Goal: Information Seeking & Learning: Learn about a topic

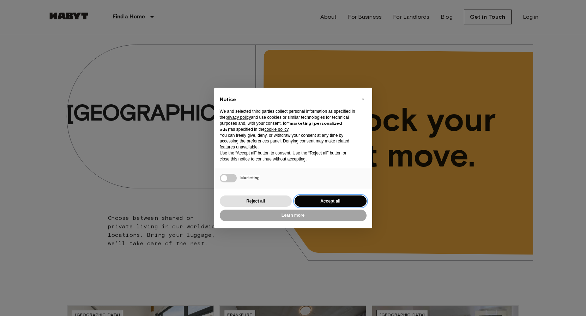
click at [331, 202] on button "Accept all" at bounding box center [331, 201] width 72 height 12
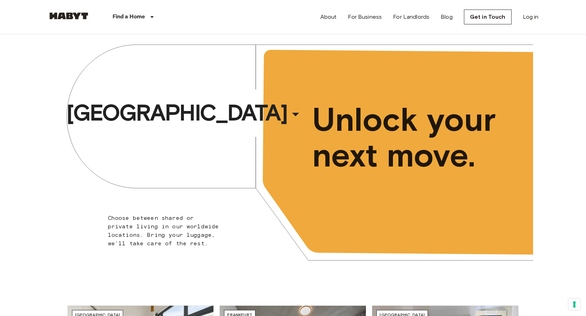
click at [190, 220] on span "Choose between shared or private living in our worldwide locations. Bring your …" at bounding box center [163, 230] width 111 height 32
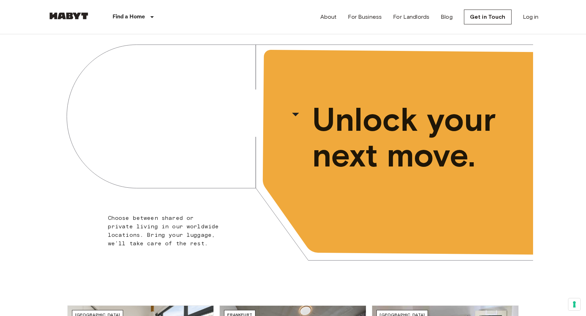
click at [190, 220] on span "Choose between shared or private living in our worldwide locations. Bring your …" at bounding box center [163, 230] width 111 height 32
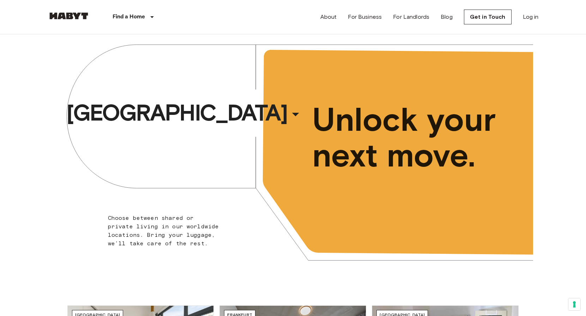
click at [190, 220] on span "Choose between shared or private living in our worldwide locations. Bring your …" at bounding box center [163, 230] width 111 height 32
click at [284, 165] on div "Brussels ​ ​ Choose between shared or private living in our worldwide locations…" at bounding box center [293, 156] width 480 height 245
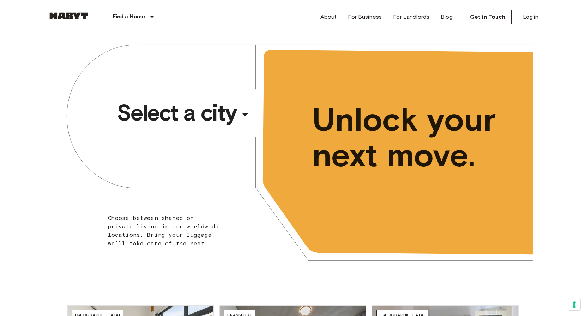
click at [247, 112] on button "Select a city ​ ​" at bounding box center [185, 112] width 143 height 32
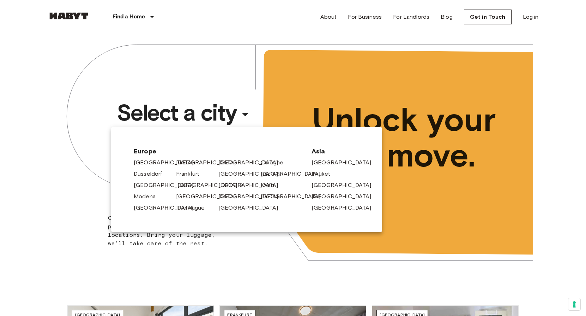
click at [190, 187] on link "[GEOGRAPHIC_DATA]" at bounding box center [211, 185] width 67 height 8
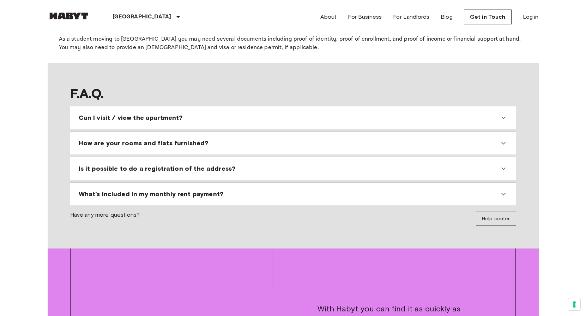
scroll to position [581, 0]
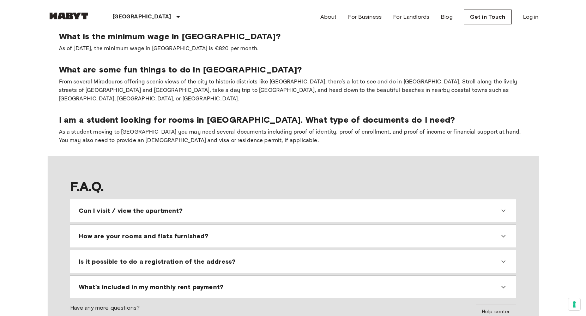
click at [104, 206] on span "Can I visit / view the apartment?" at bounding box center [131, 210] width 104 height 8
